Goal: Information Seeking & Learning: Check status

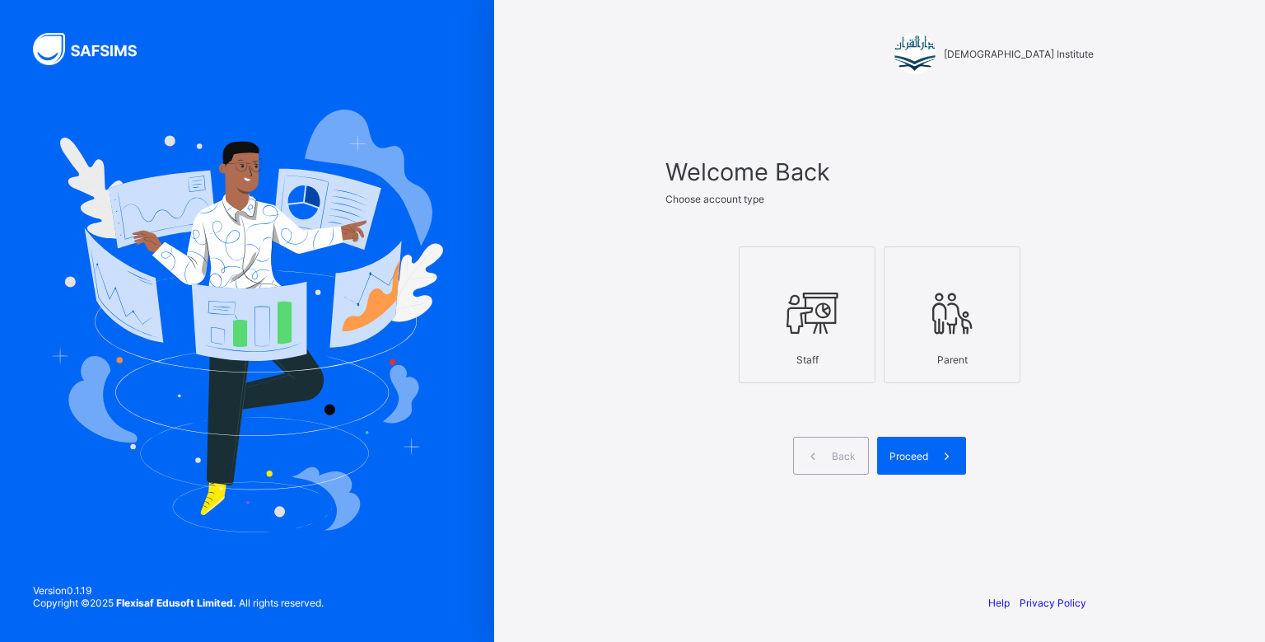
click at [825, 338] on div at bounding box center [807, 312] width 119 height 65
click at [908, 459] on span "Proceed" at bounding box center [909, 456] width 39 height 12
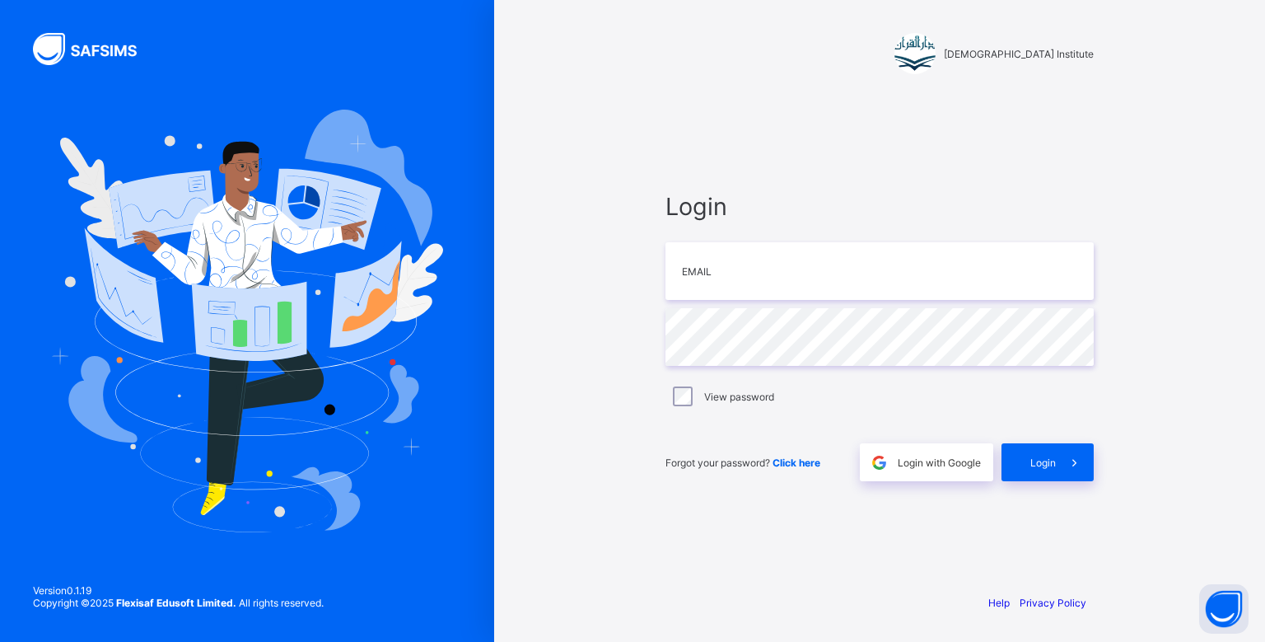
type input "**********"
click at [1030, 460] on div "Login" at bounding box center [1048, 462] width 92 height 38
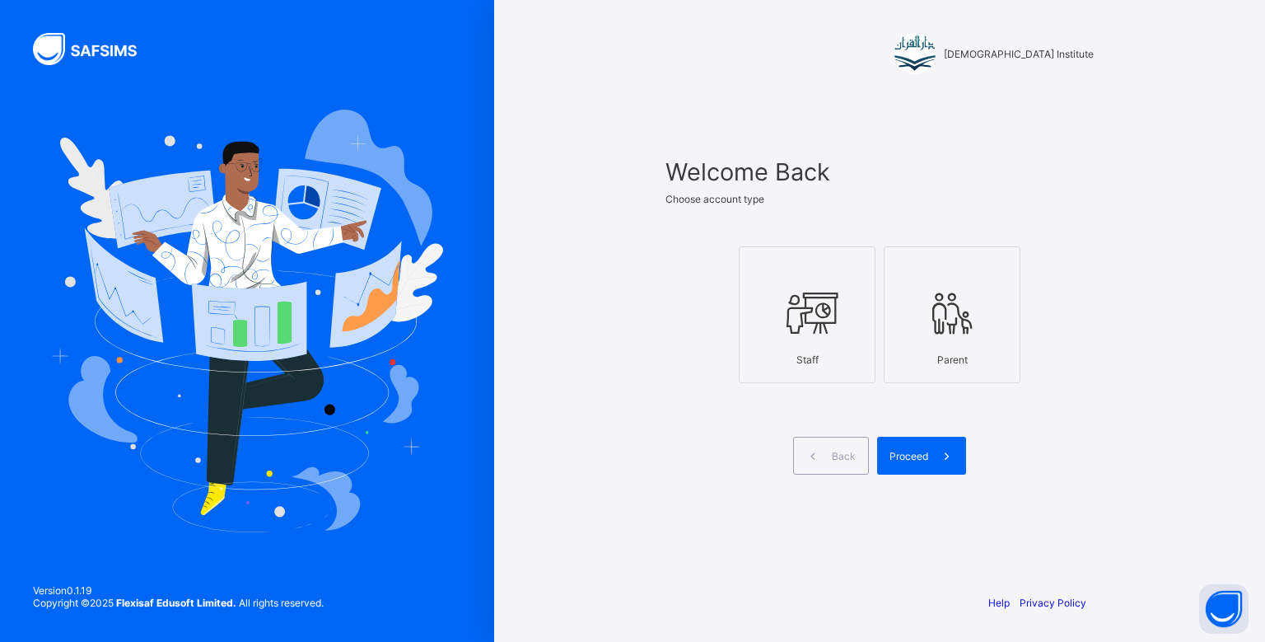
click at [768, 315] on div at bounding box center [807, 312] width 119 height 65
click at [942, 456] on icon at bounding box center [946, 456] width 17 height 16
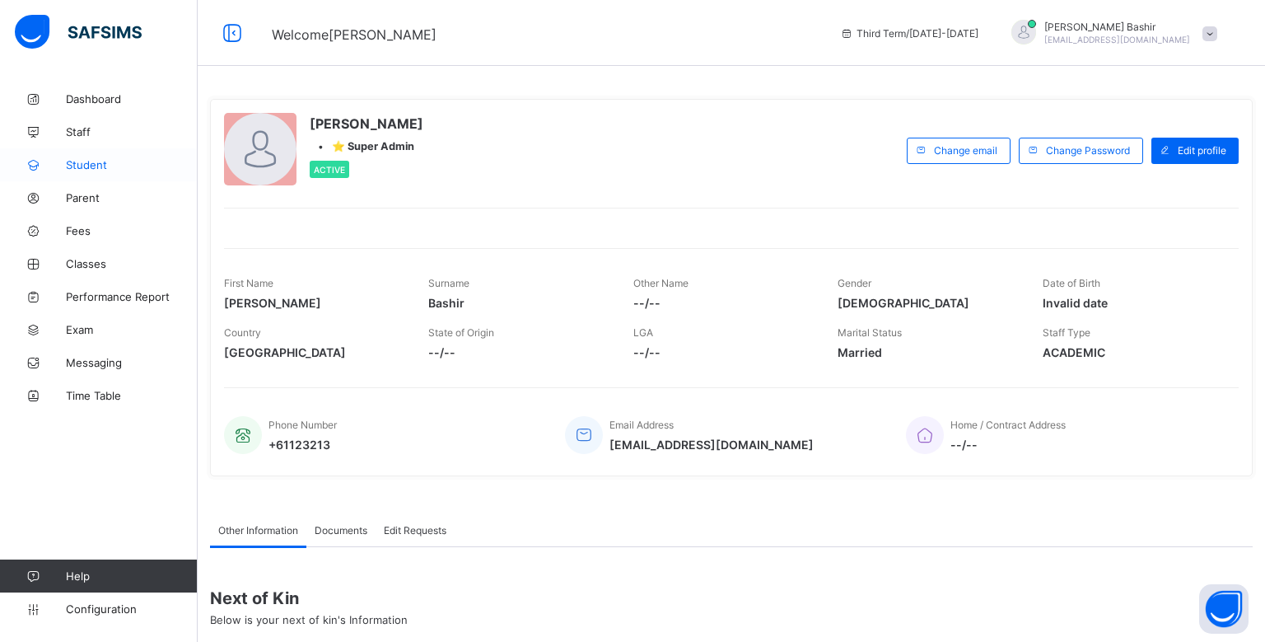
click at [110, 172] on link "Student" at bounding box center [99, 164] width 198 height 33
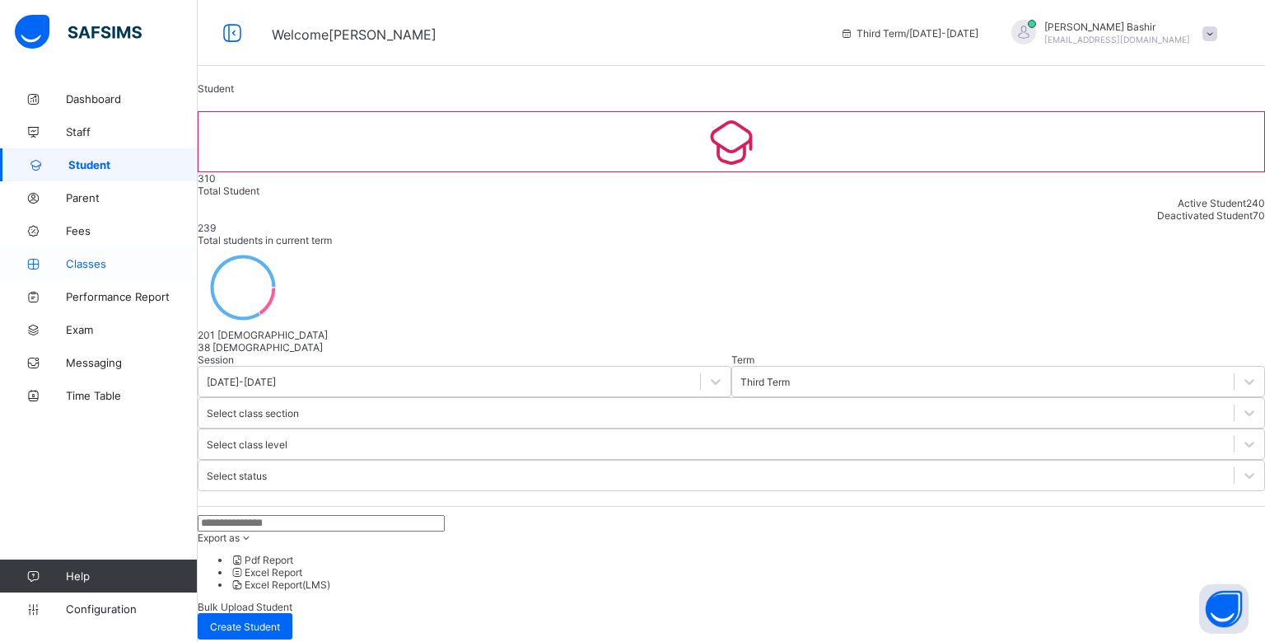
click at [115, 259] on span "Classes" at bounding box center [132, 263] width 132 height 13
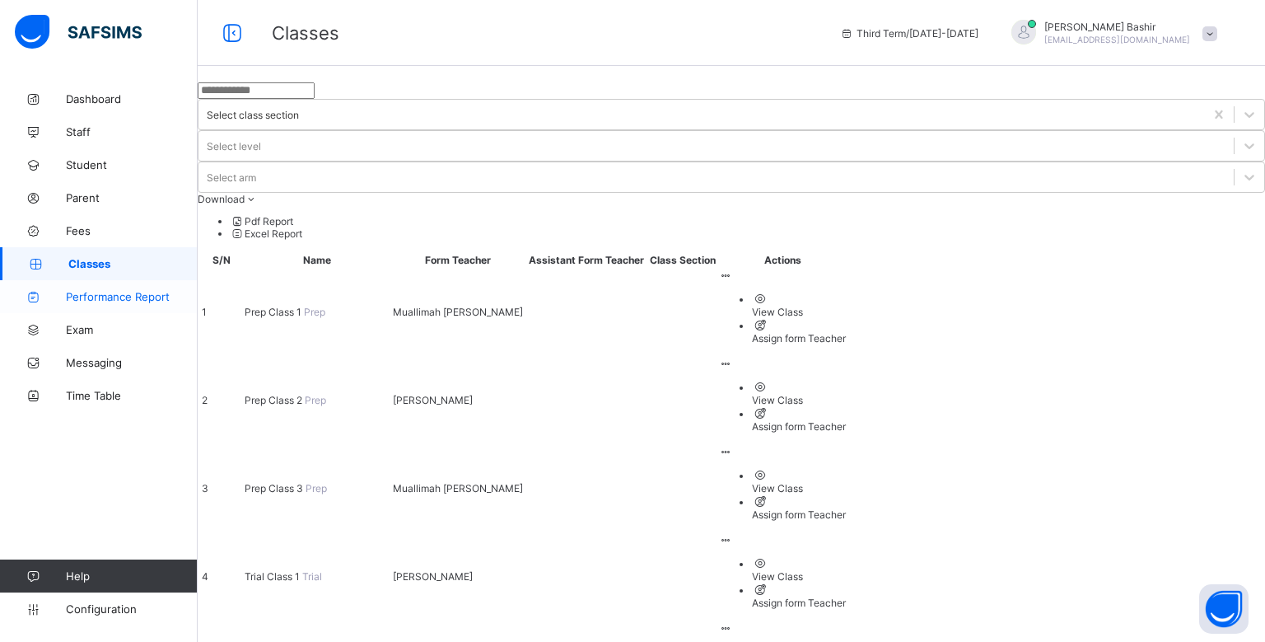
click at [125, 305] on link "Performance Report" at bounding box center [99, 296] width 198 height 33
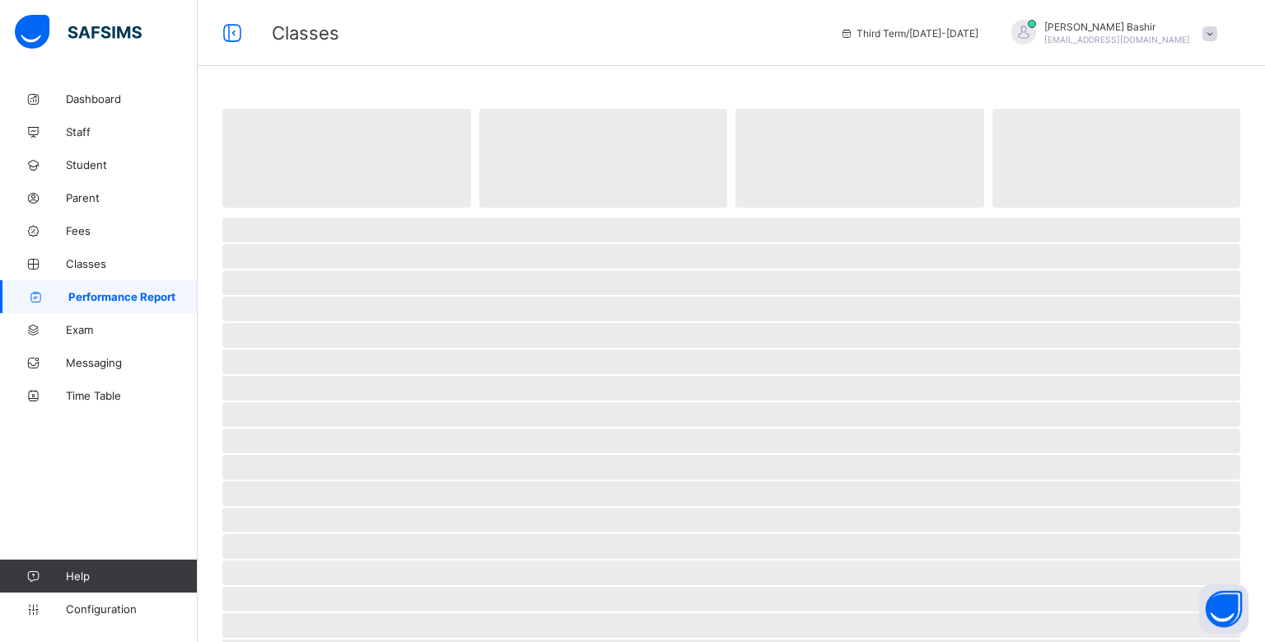
select select "****"
select select "*"
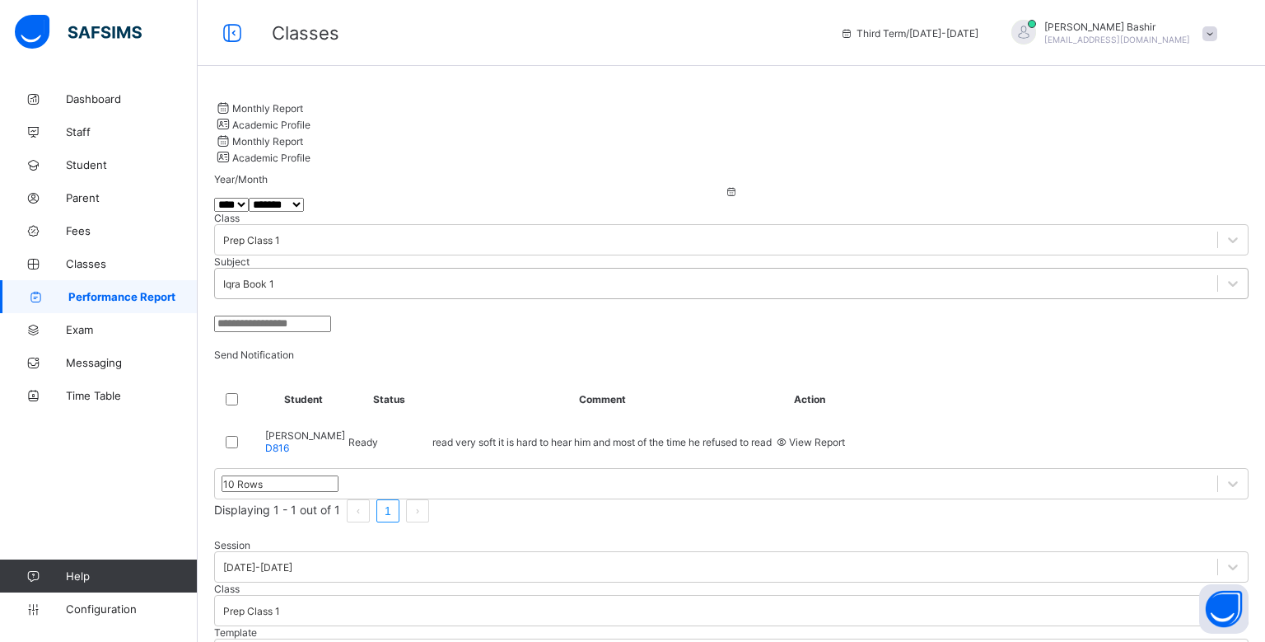
click at [274, 278] on div "Iqra Book 1" at bounding box center [248, 284] width 51 height 12
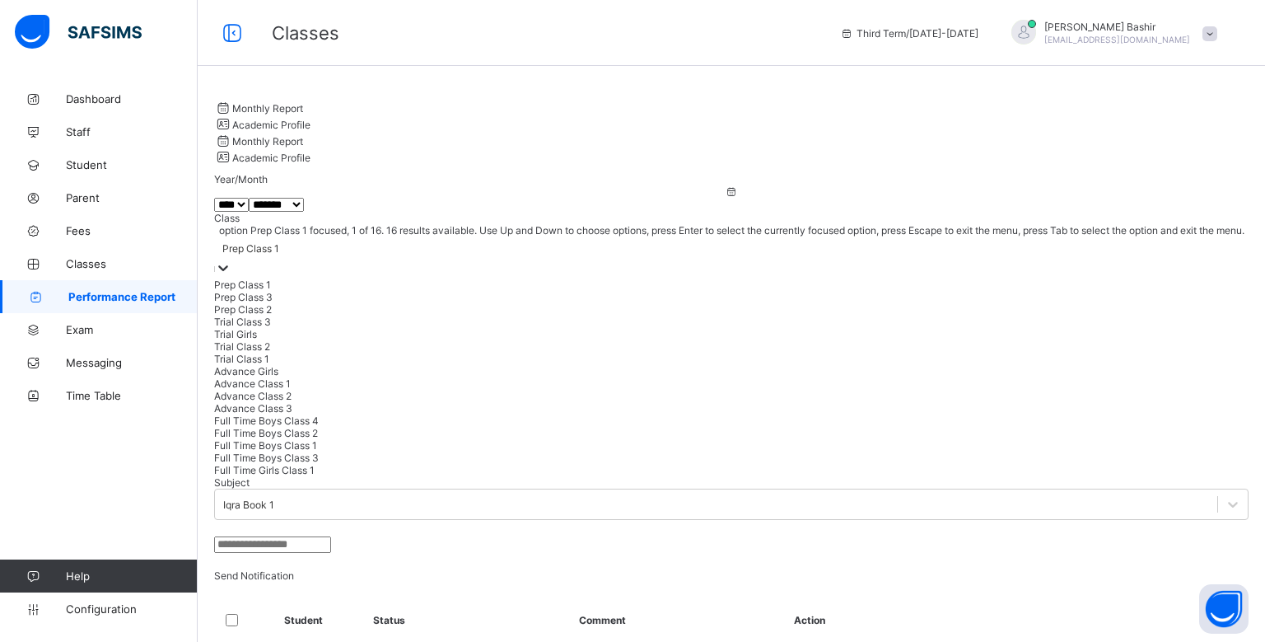
click at [279, 242] on div "Prep Class 1" at bounding box center [250, 248] width 57 height 12
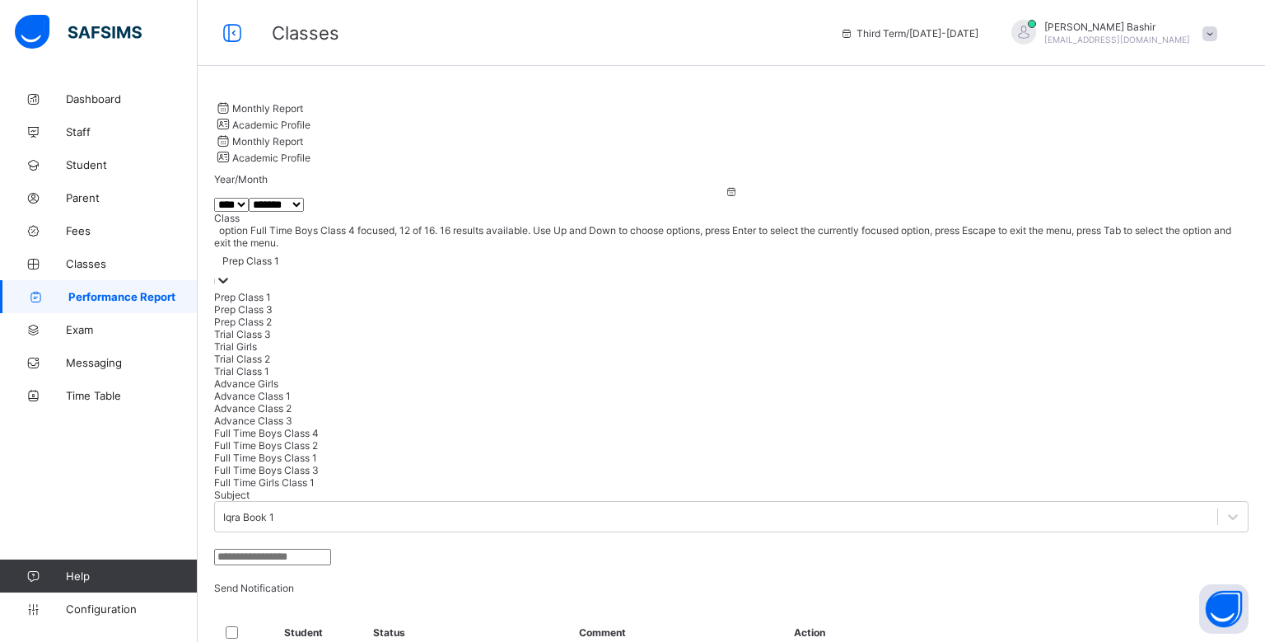
click at [509, 427] on div "Full Time Boys Class 4" at bounding box center [731, 433] width 1034 height 12
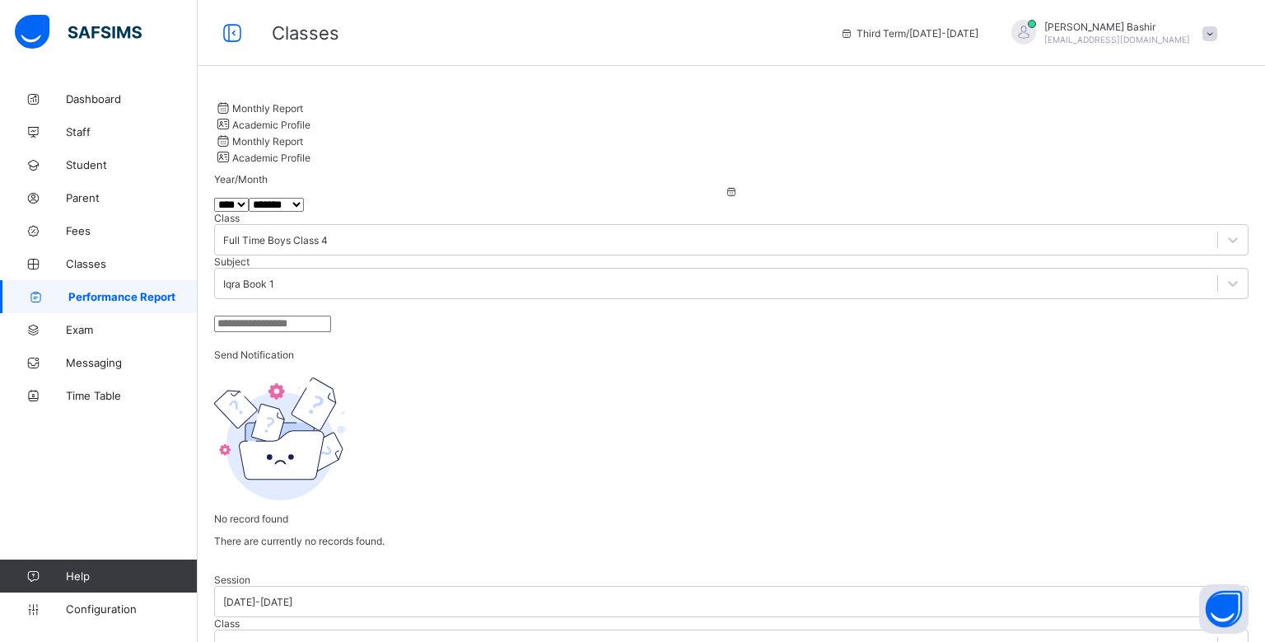
click at [311, 120] on span "Academic Profile" at bounding box center [271, 125] width 78 height 12
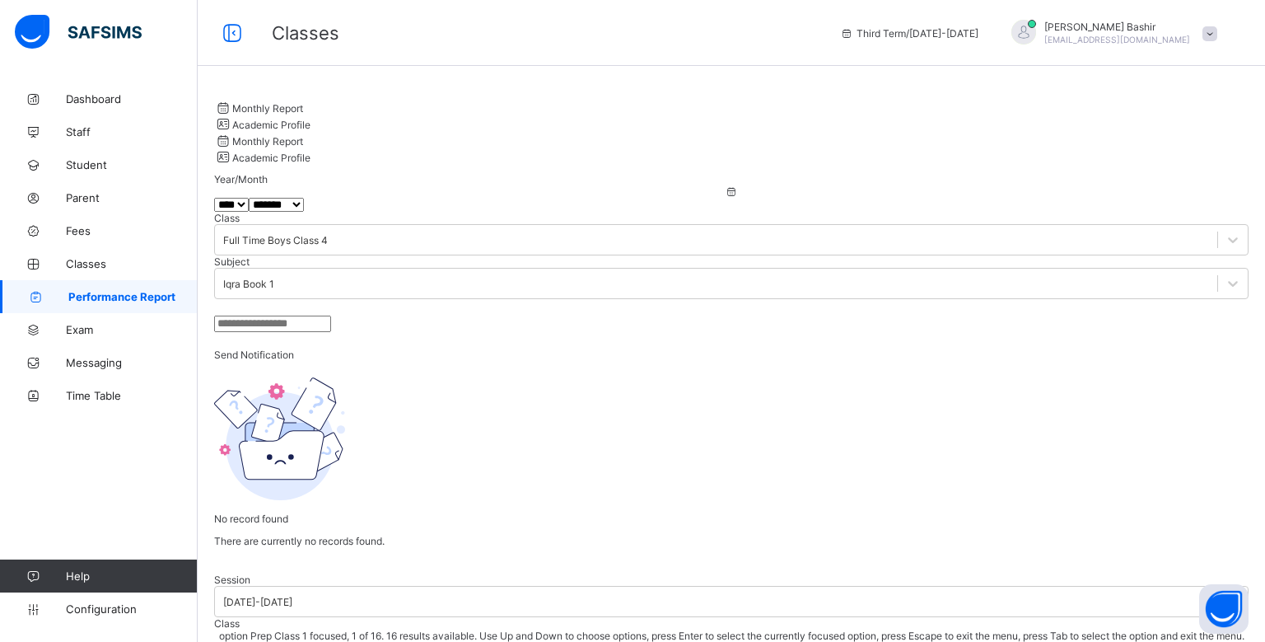
click at [520, 641] on div "Prep Class 1" at bounding box center [731, 653] width 1034 height 23
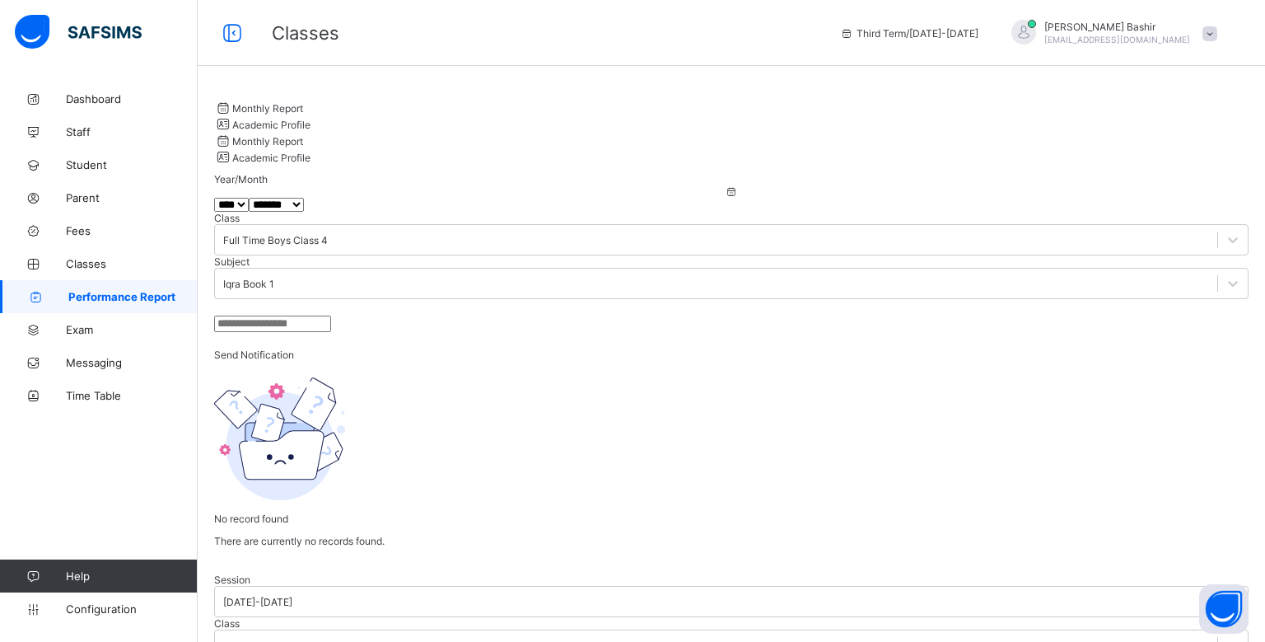
click at [91, 166] on span "Student" at bounding box center [132, 164] width 132 height 13
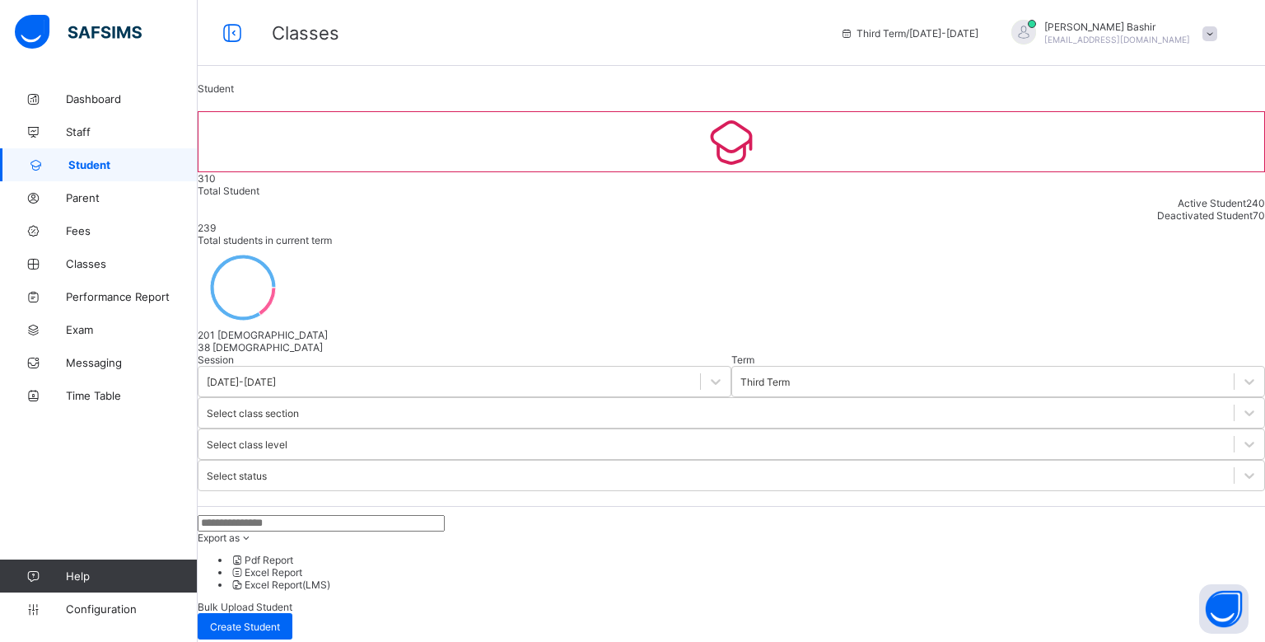
click at [364, 515] on input "text" at bounding box center [321, 523] width 247 height 16
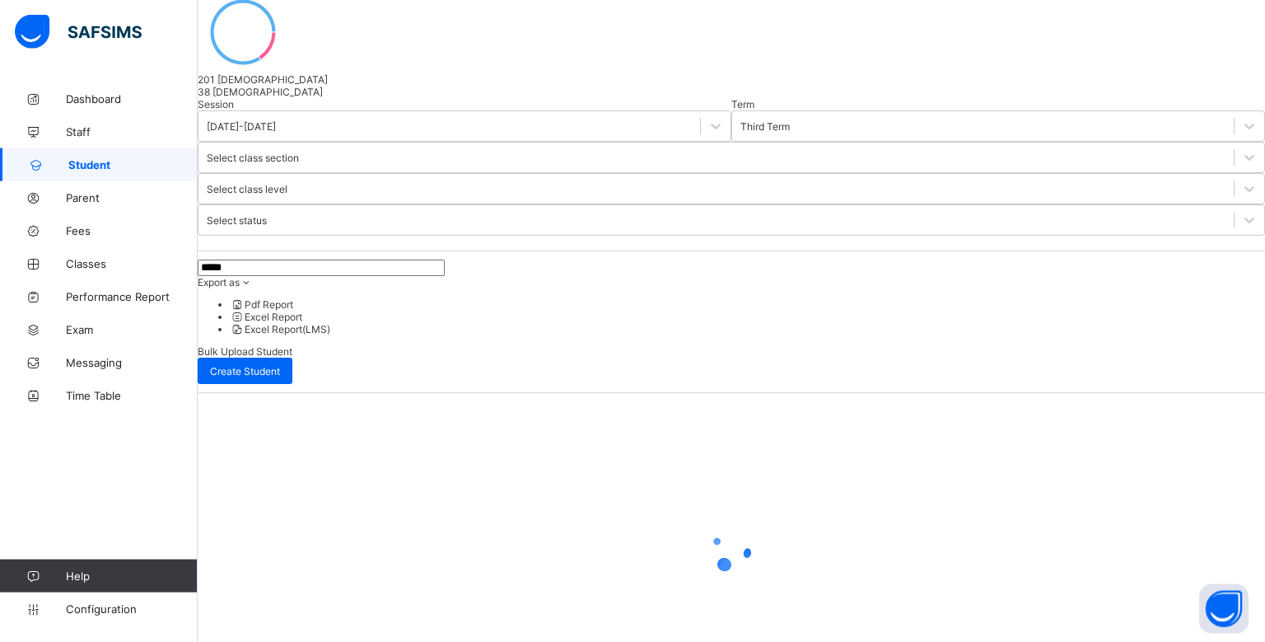
scroll to position [86, 0]
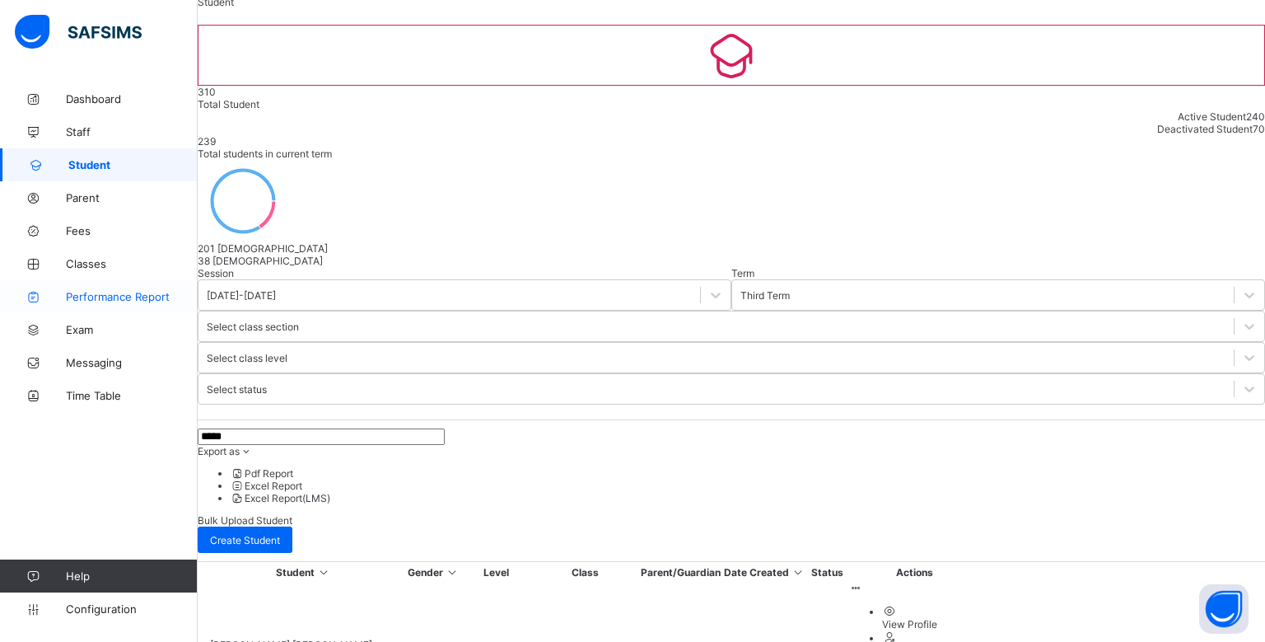
type input "*****"
click at [84, 294] on span "Performance Report" at bounding box center [132, 296] width 132 height 13
select select "****"
select select "*"
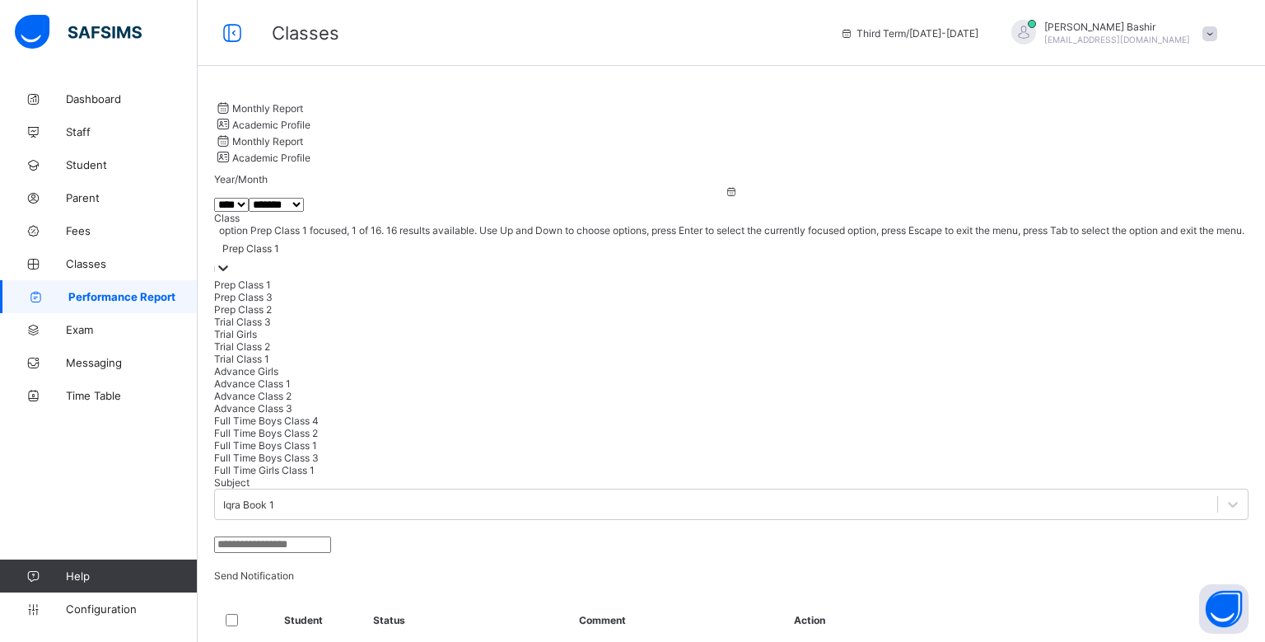
click at [485, 236] on div "Prep Class 1" at bounding box center [731, 247] width 1034 height 23
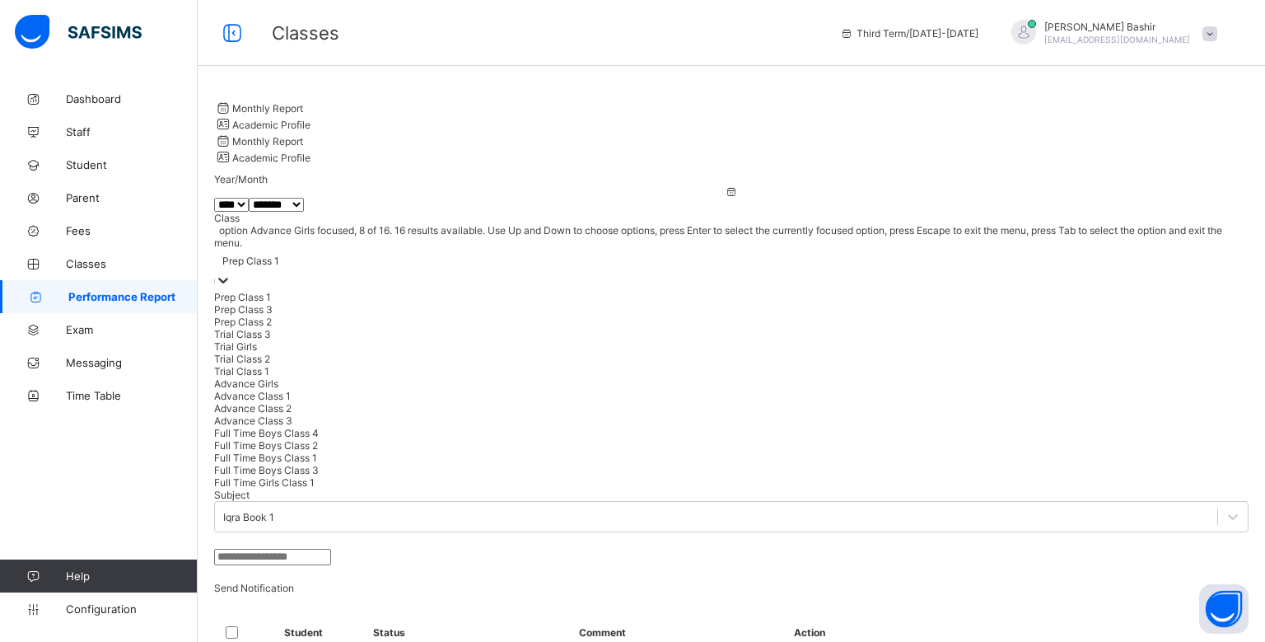
scroll to position [164, 0]
click at [485, 439] on div "Full Time Boys Class 2" at bounding box center [731, 445] width 1034 height 12
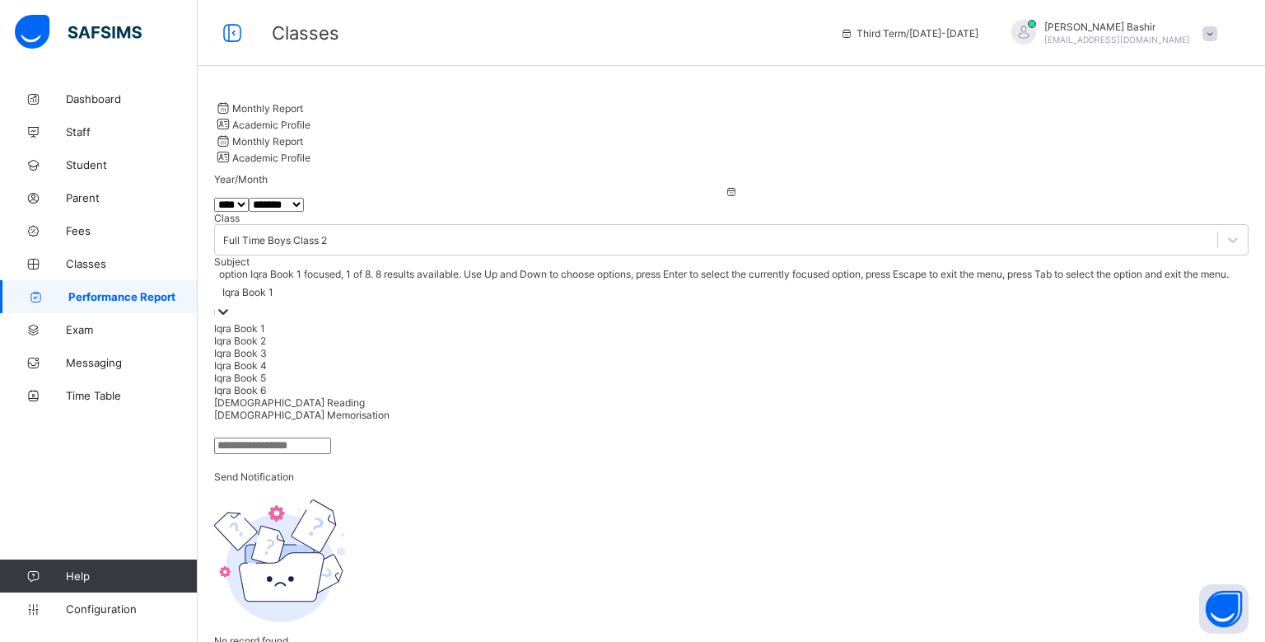
click at [273, 286] on div "Iqra Book 1" at bounding box center [247, 292] width 51 height 12
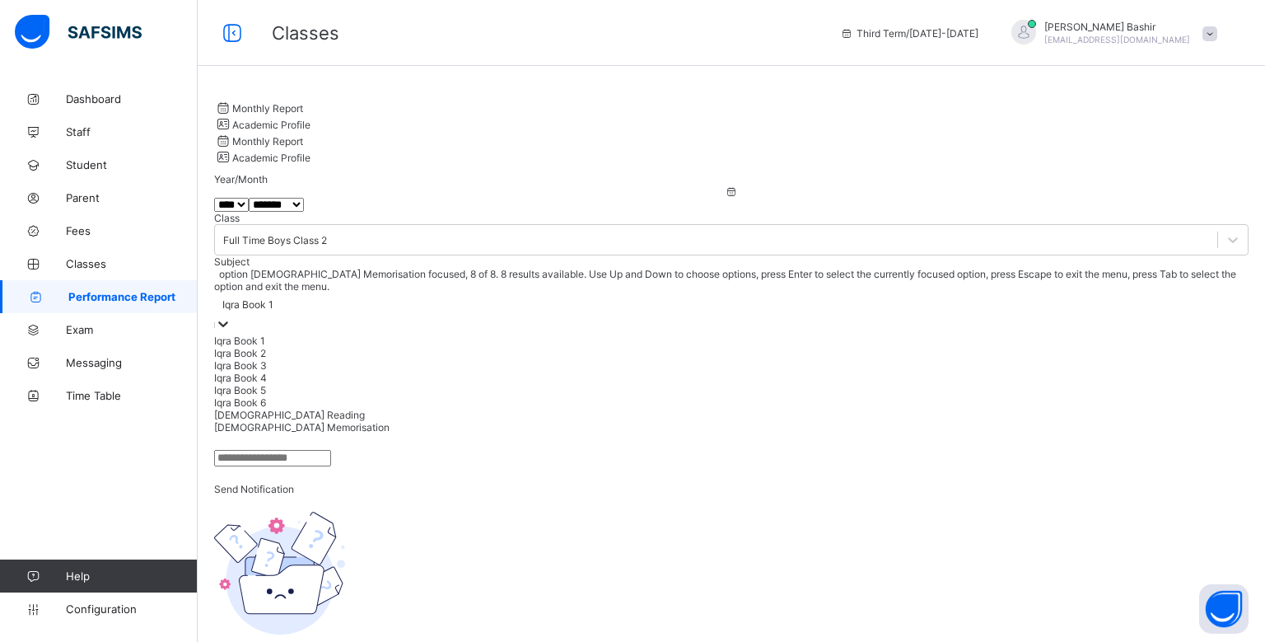
click at [691, 421] on div "[DEMOGRAPHIC_DATA] Memorisation" at bounding box center [731, 427] width 1034 height 12
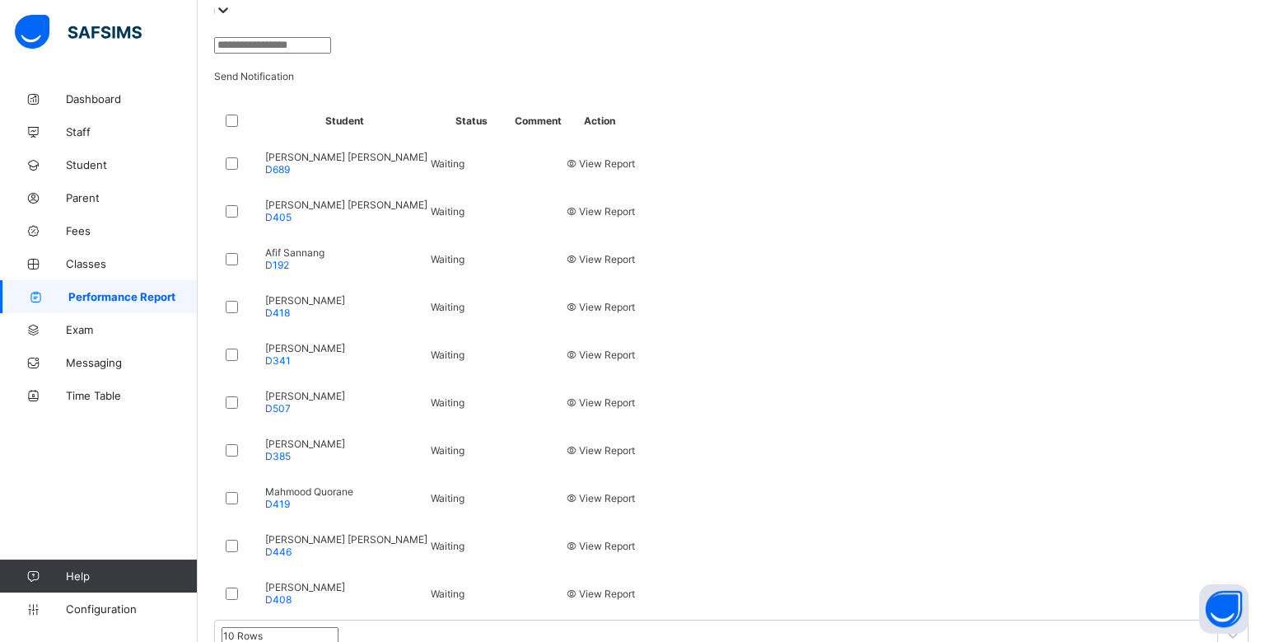
scroll to position [491, 0]
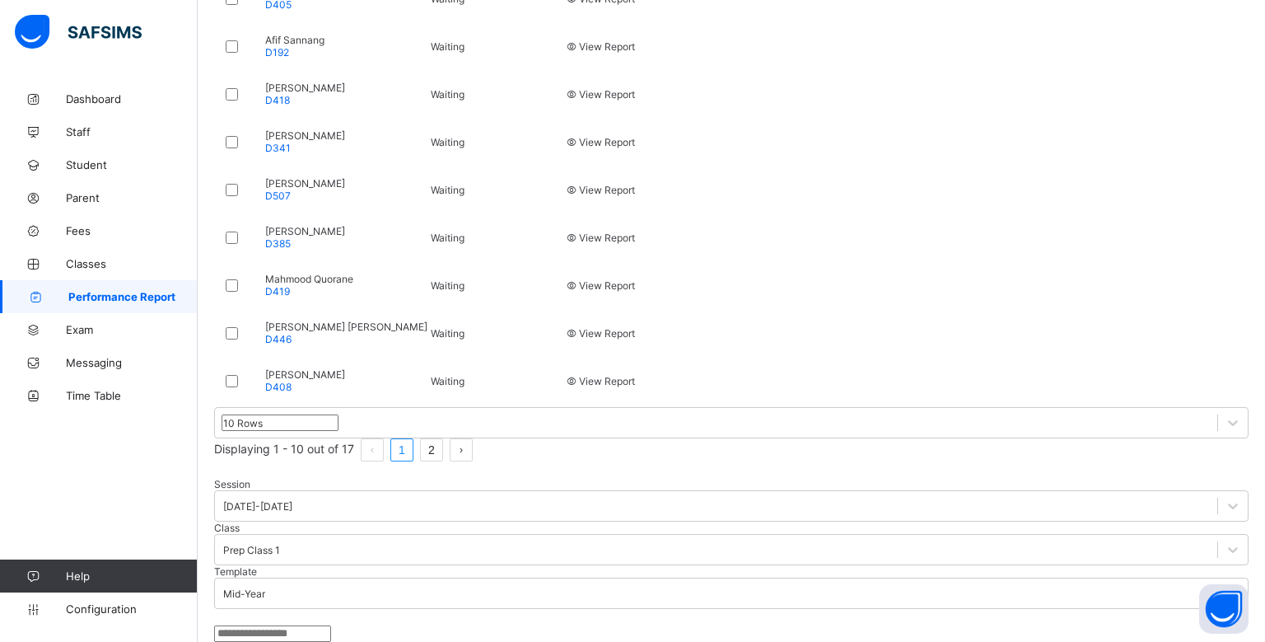
click at [635, 339] on span "View Report" at bounding box center [600, 333] width 70 height 12
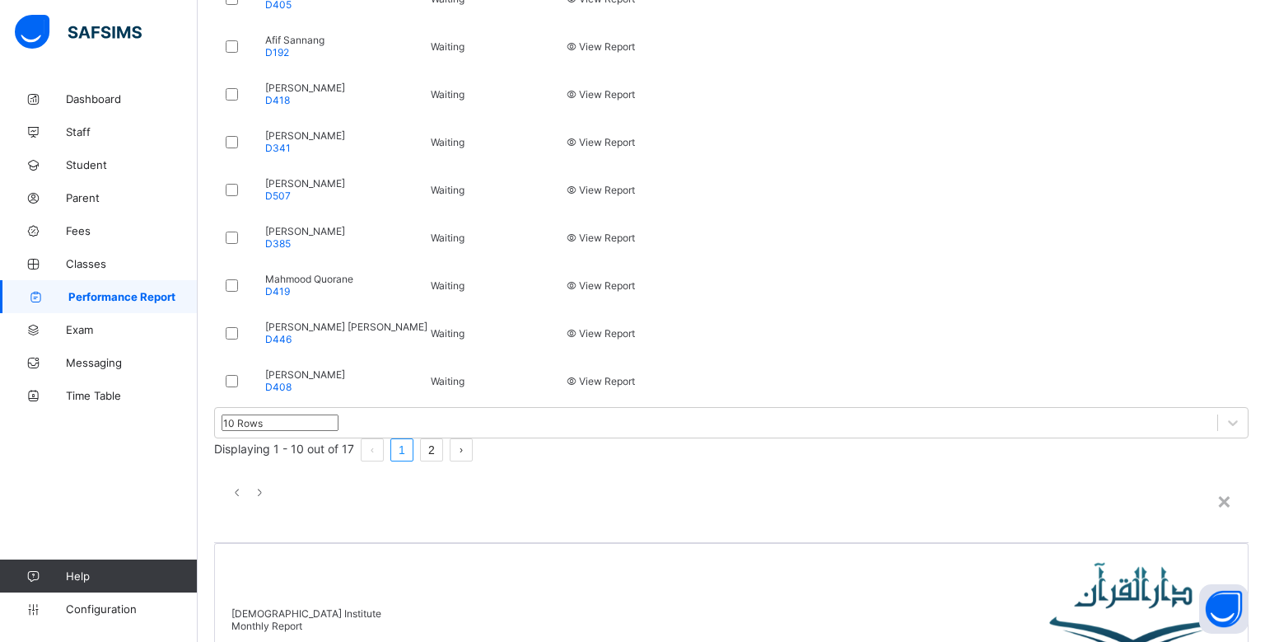
scroll to position [0, 0]
click at [1216, 486] on div "×" at bounding box center [1224, 500] width 16 height 28
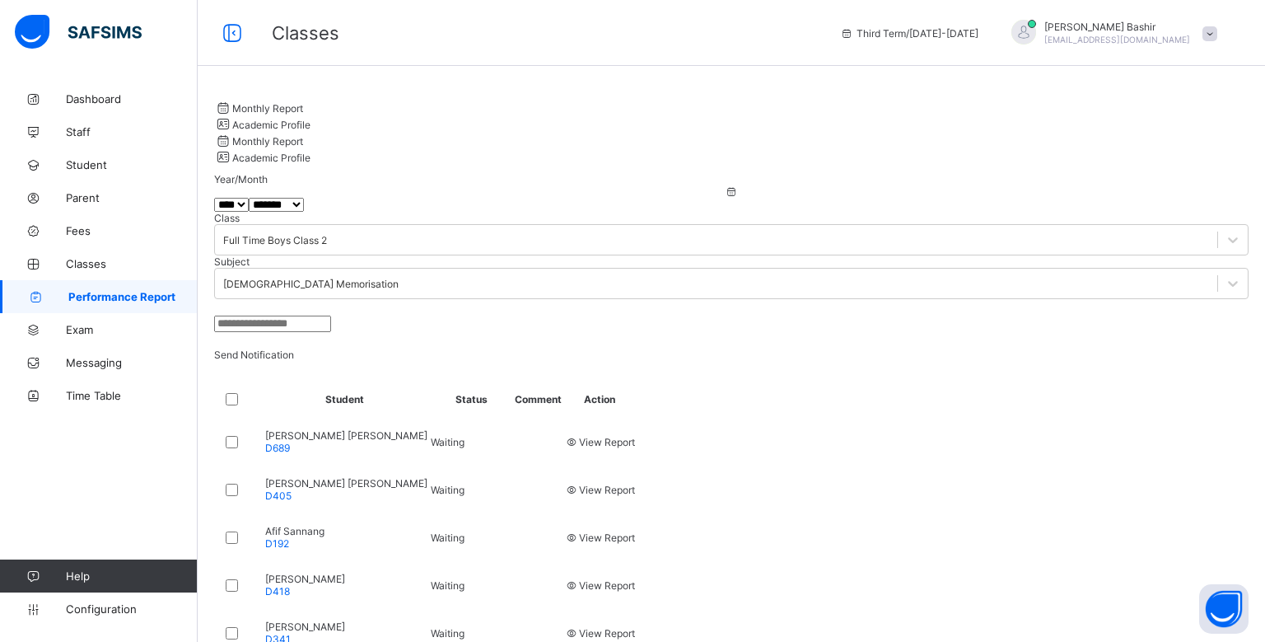
click at [300, 110] on span "Monthly Report" at bounding box center [267, 108] width 71 height 12
click at [381, 115] on div "Academic Profile" at bounding box center [731, 123] width 1034 height 16
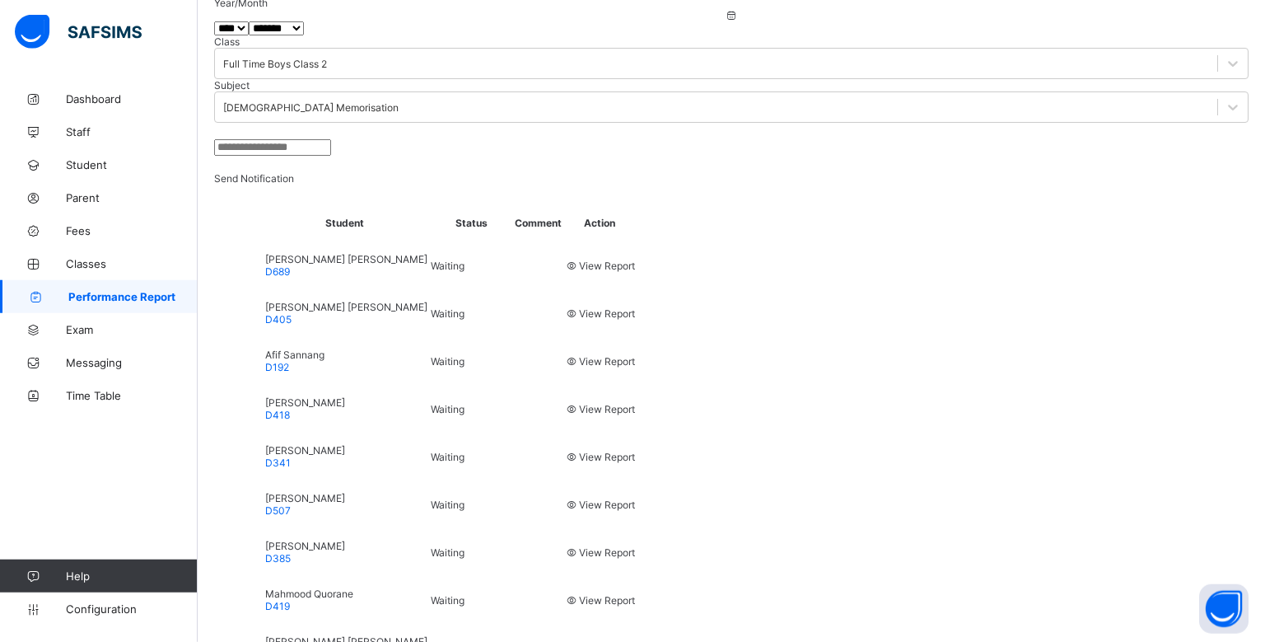
scroll to position [168, 0]
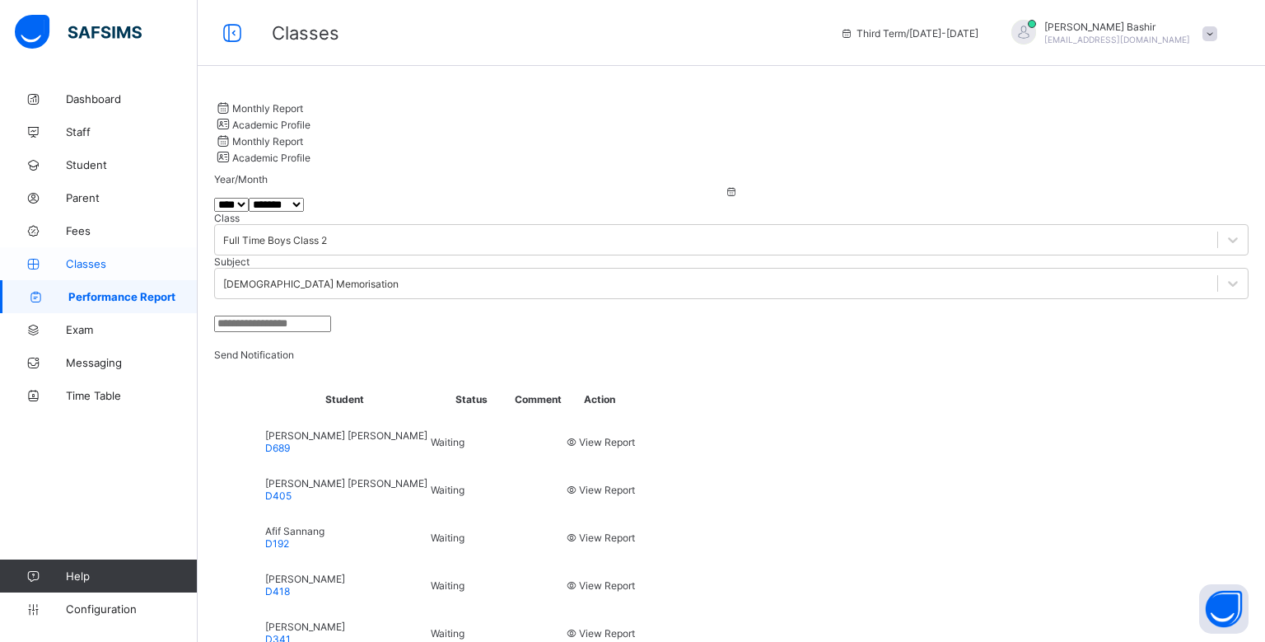
click at [74, 262] on span "Classes" at bounding box center [132, 263] width 132 height 13
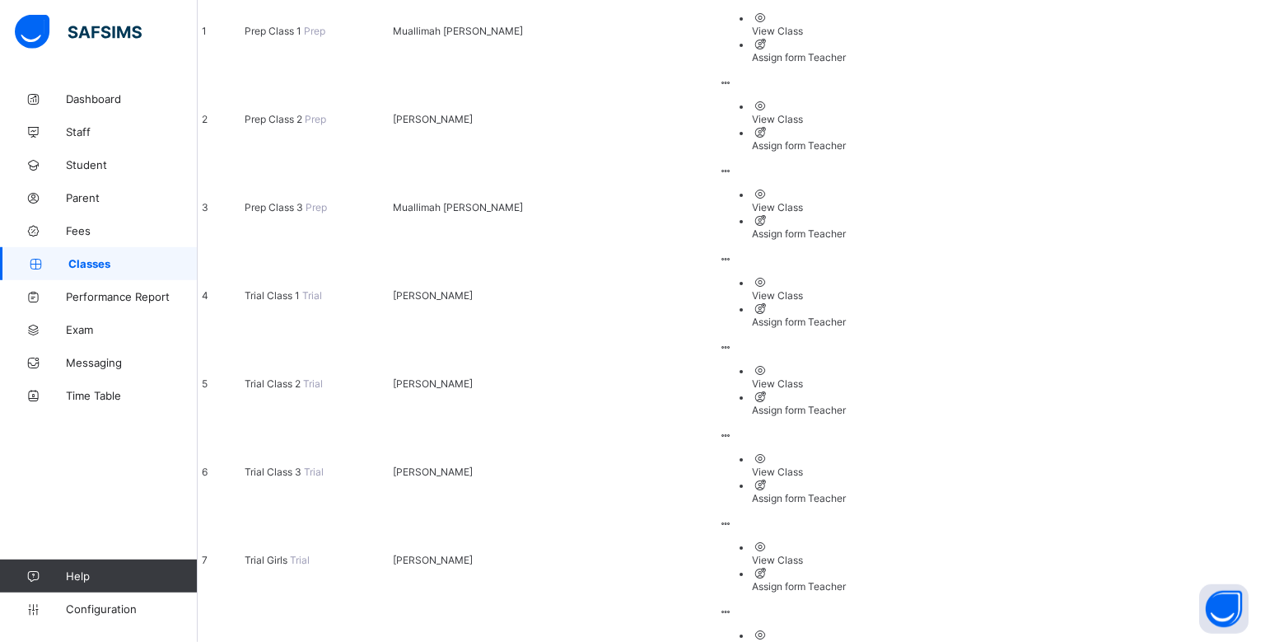
scroll to position [333, 0]
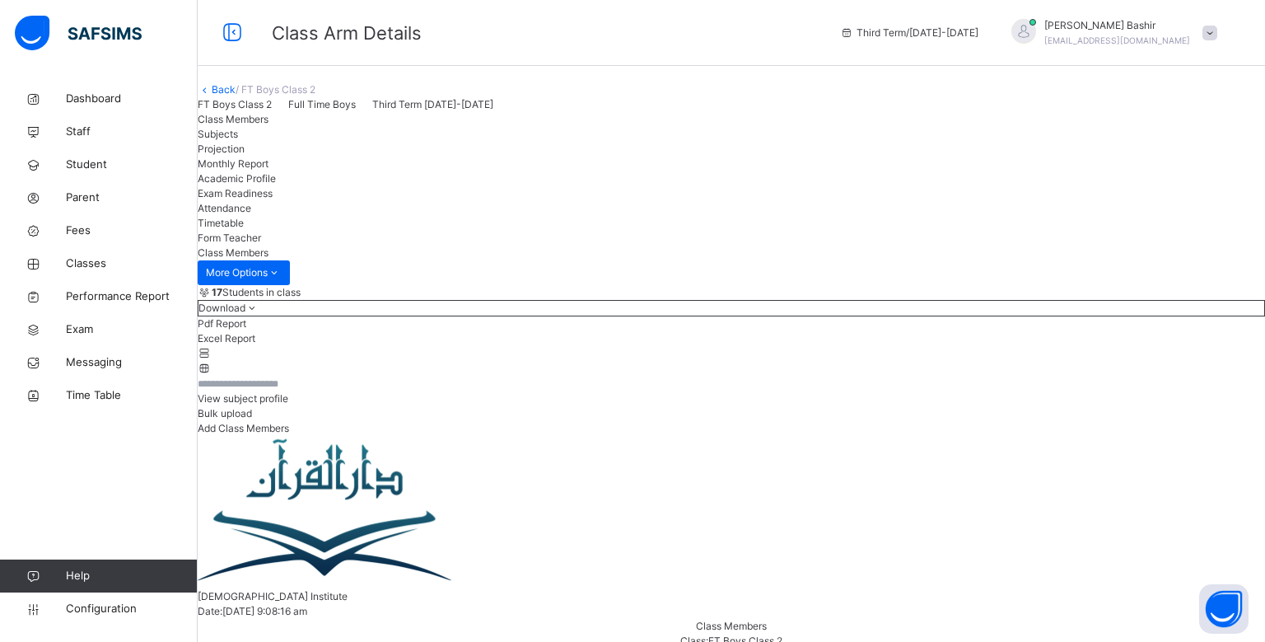
click at [245, 155] on span "Projection" at bounding box center [221, 148] width 47 height 12
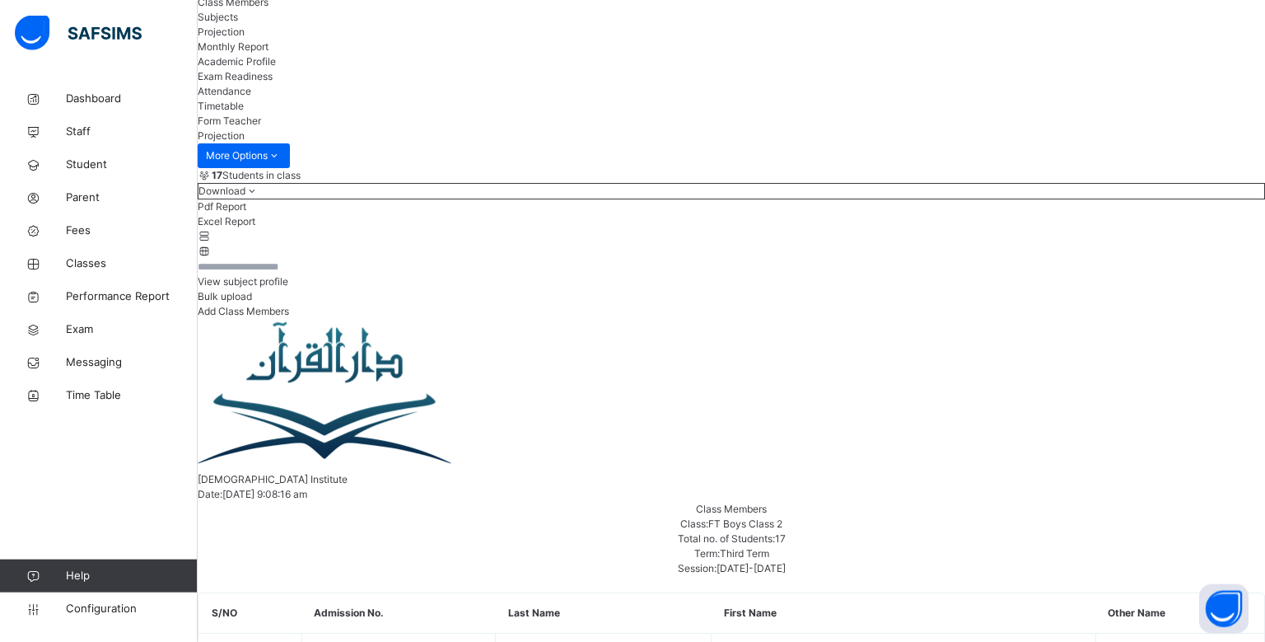
scroll to position [221, 0]
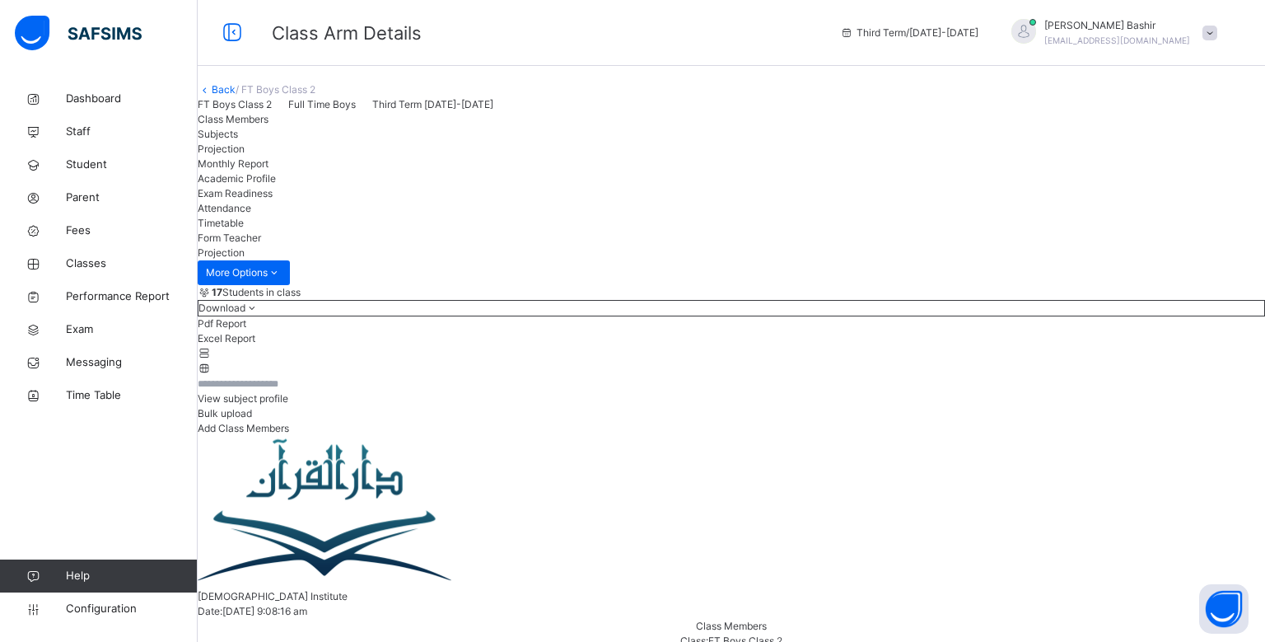
click at [1143, 31] on span "[PERSON_NAME]" at bounding box center [1117, 25] width 146 height 15
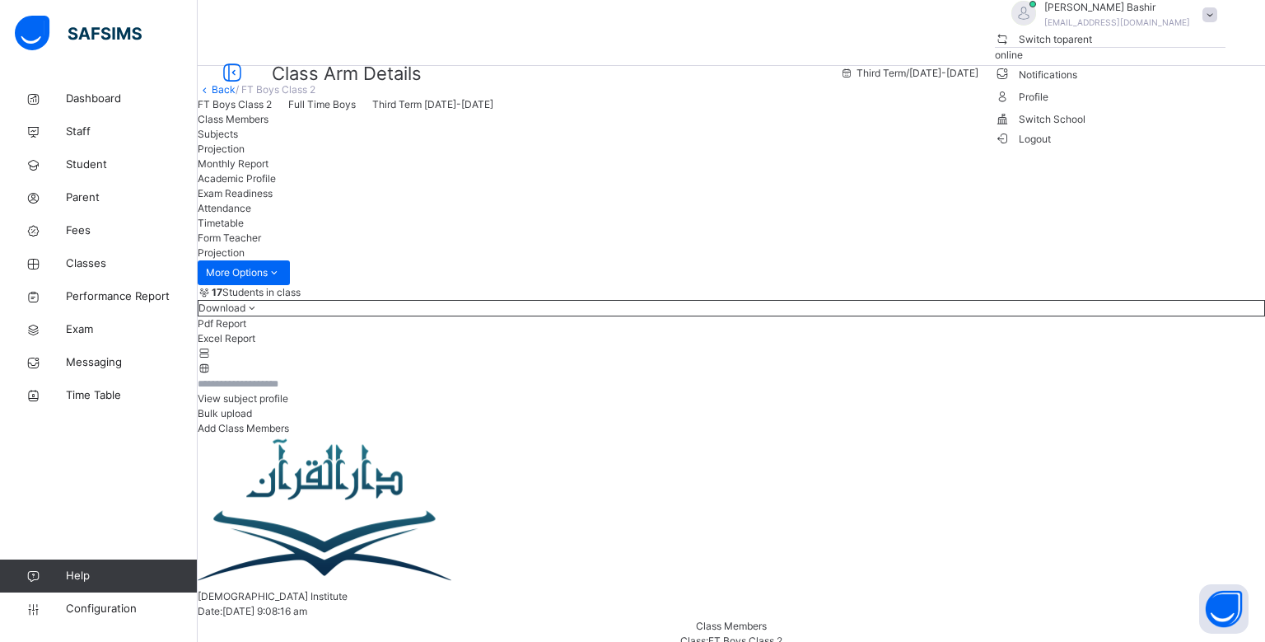
click at [1052, 147] on span "Logout" at bounding box center [1023, 138] width 57 height 17
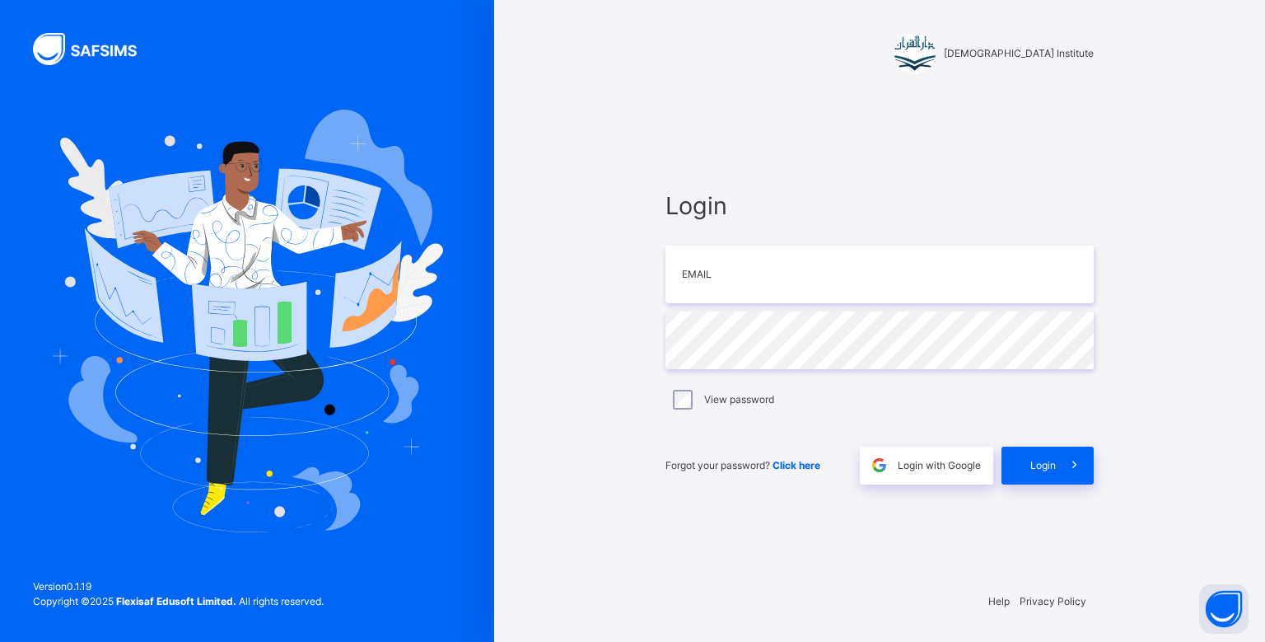
type input "**********"
